Goal: Navigation & Orientation: Find specific page/section

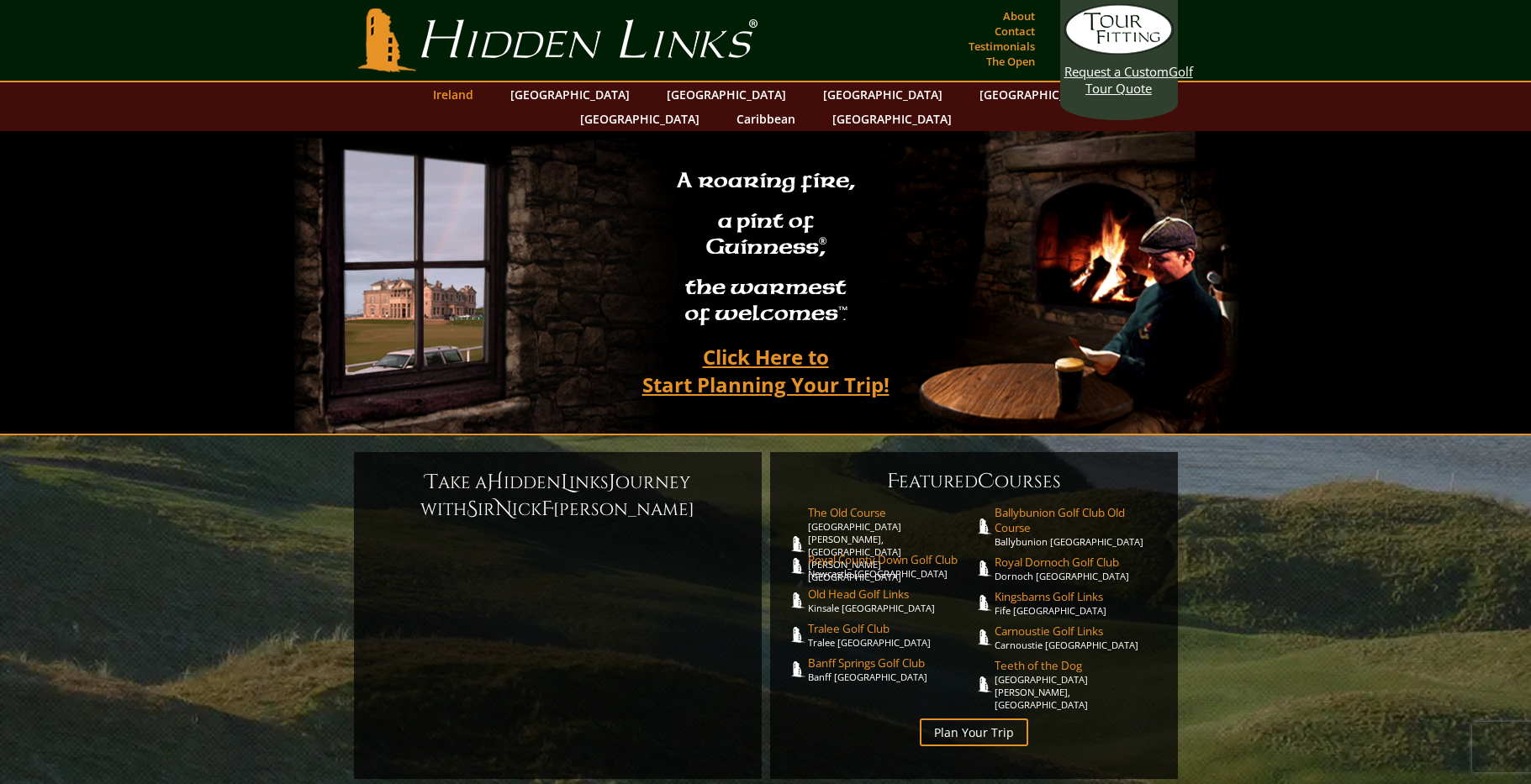
click at [482, 98] on link "Ireland" at bounding box center [453, 94] width 57 height 25
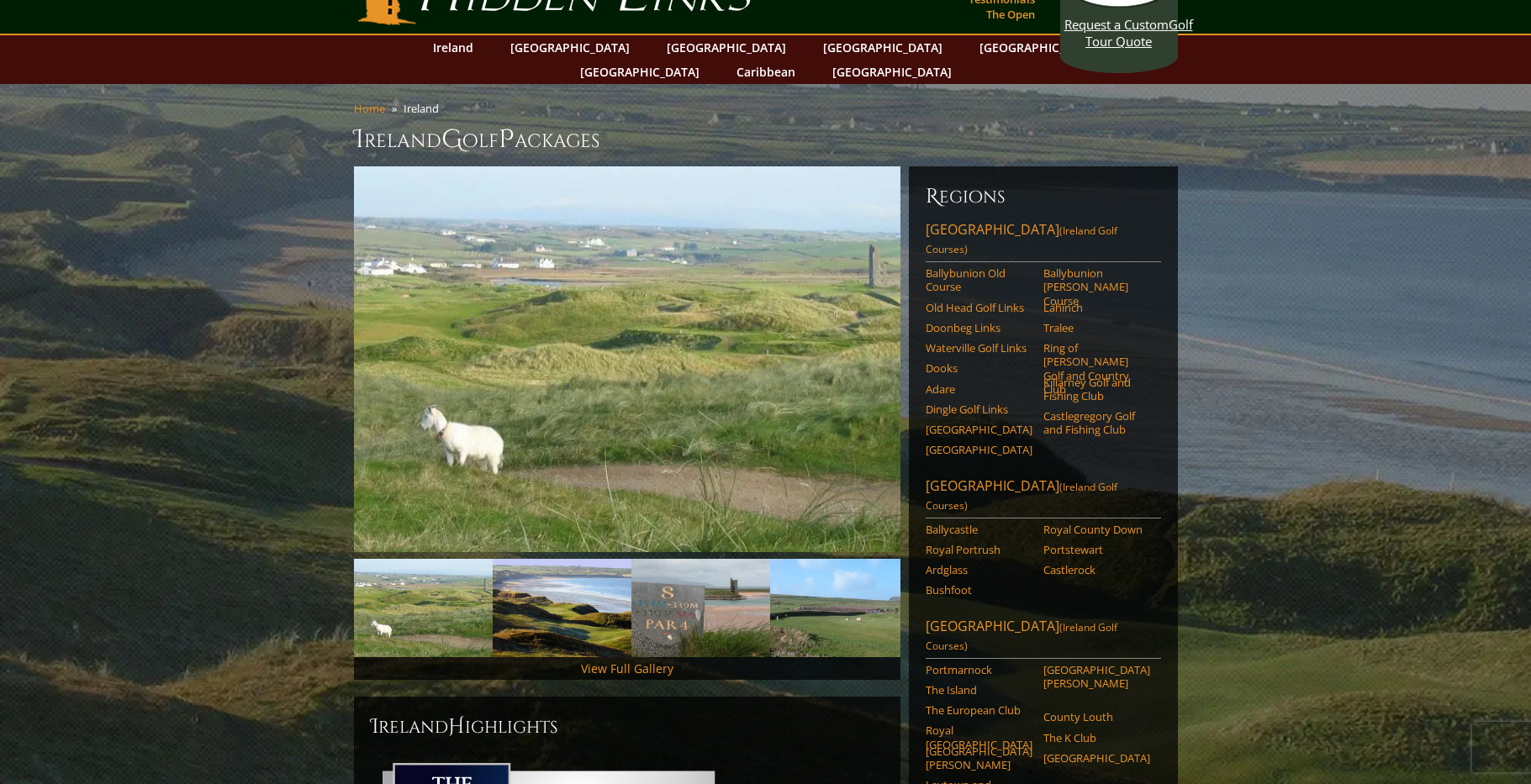
scroll to position [84, 0]
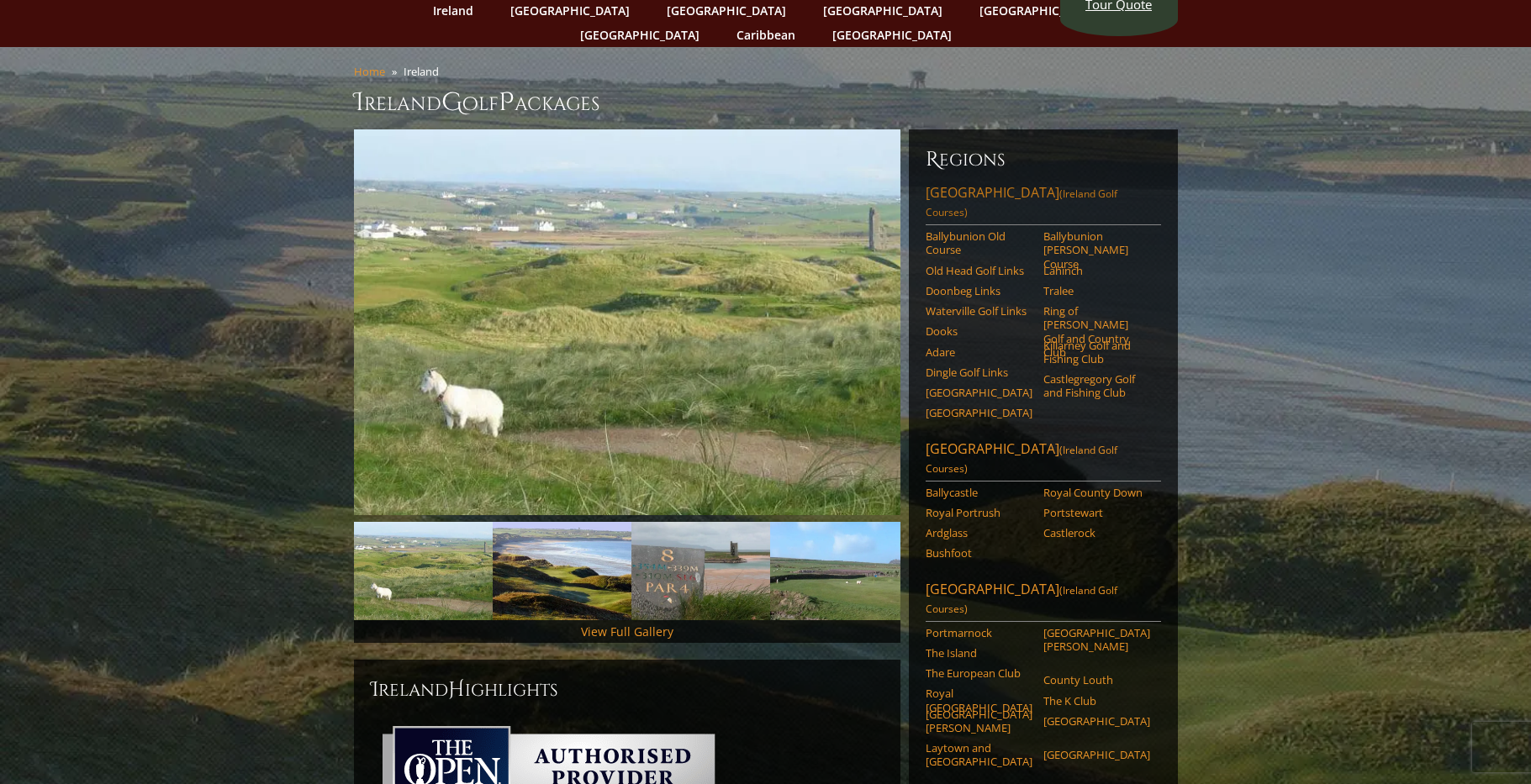
click at [977, 183] on link "[GEOGRAPHIC_DATA] ([GEOGRAPHIC_DATA] Golf Courses)" at bounding box center [1043, 204] width 236 height 42
